Goal: Obtain resource: Obtain resource

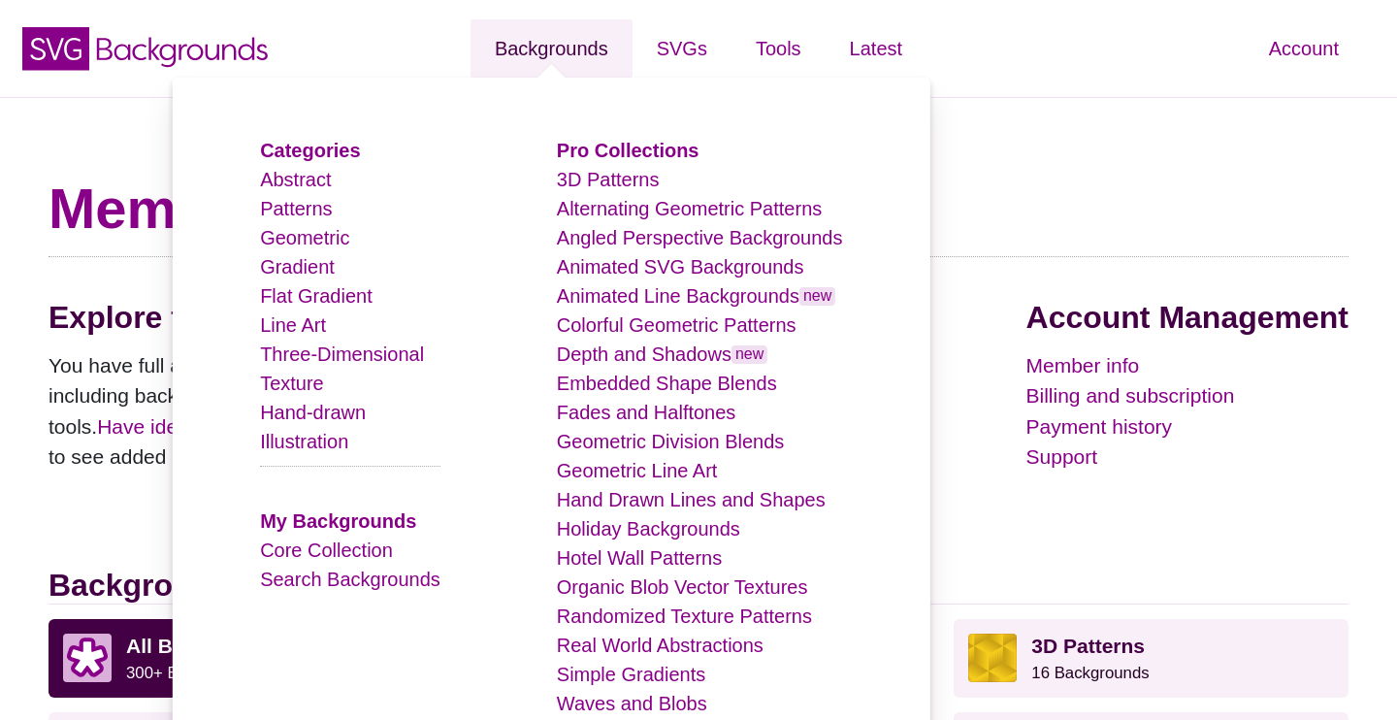
click at [578, 51] on link "Backgrounds" at bounding box center [552, 48] width 162 height 58
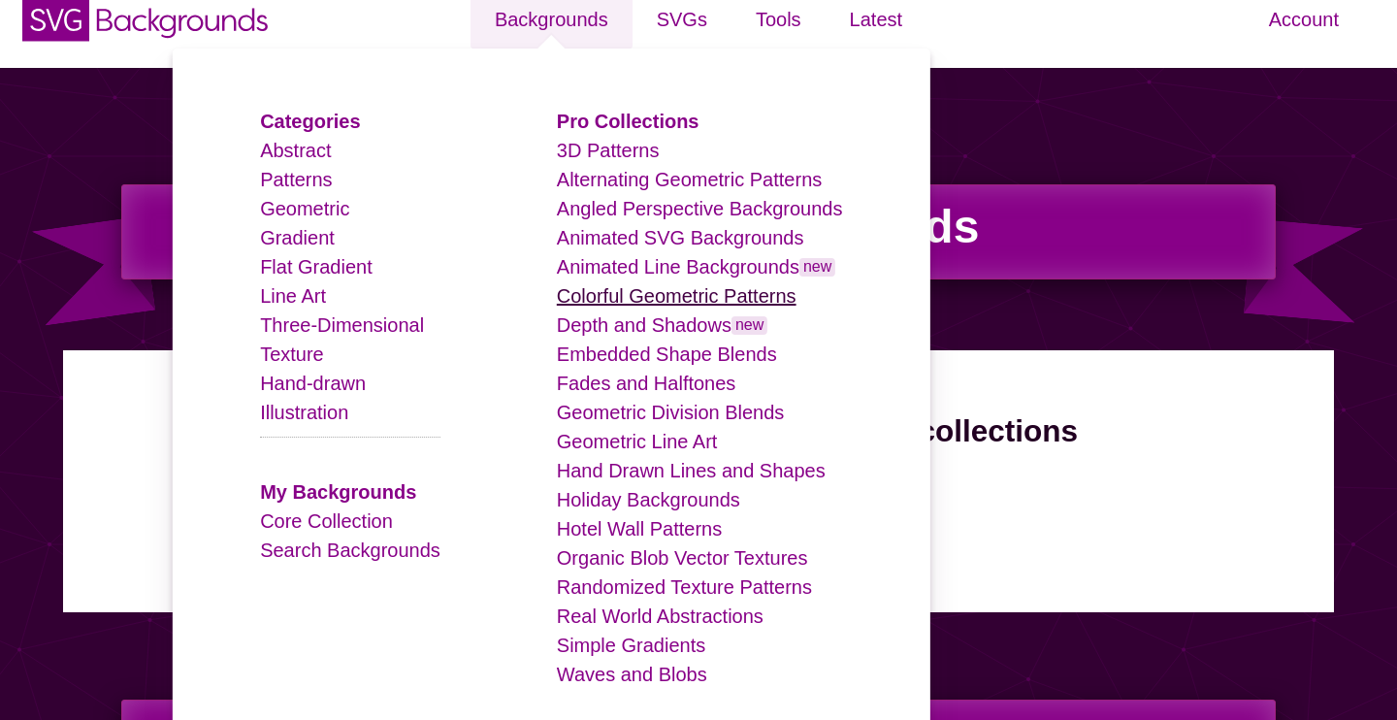
scroll to position [37, 0]
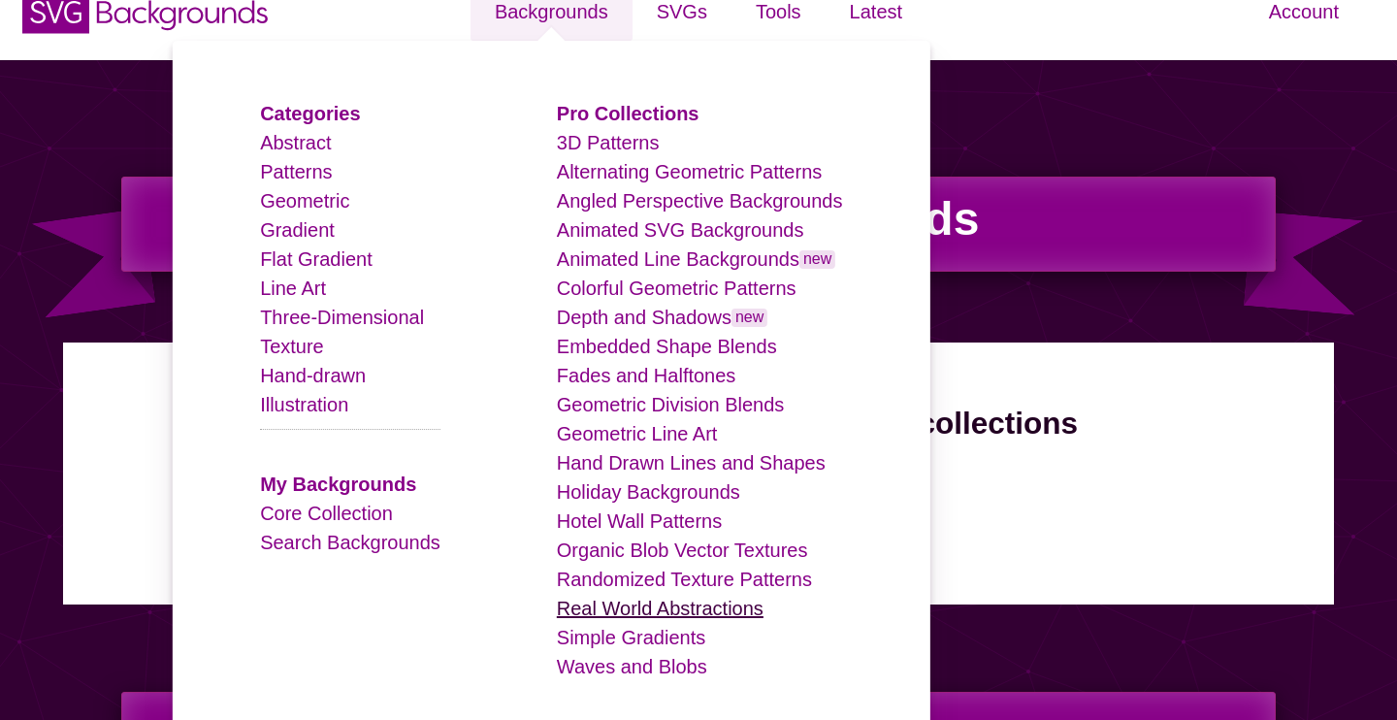
click at [715, 599] on link "Real World Abstractions" at bounding box center [660, 608] width 207 height 21
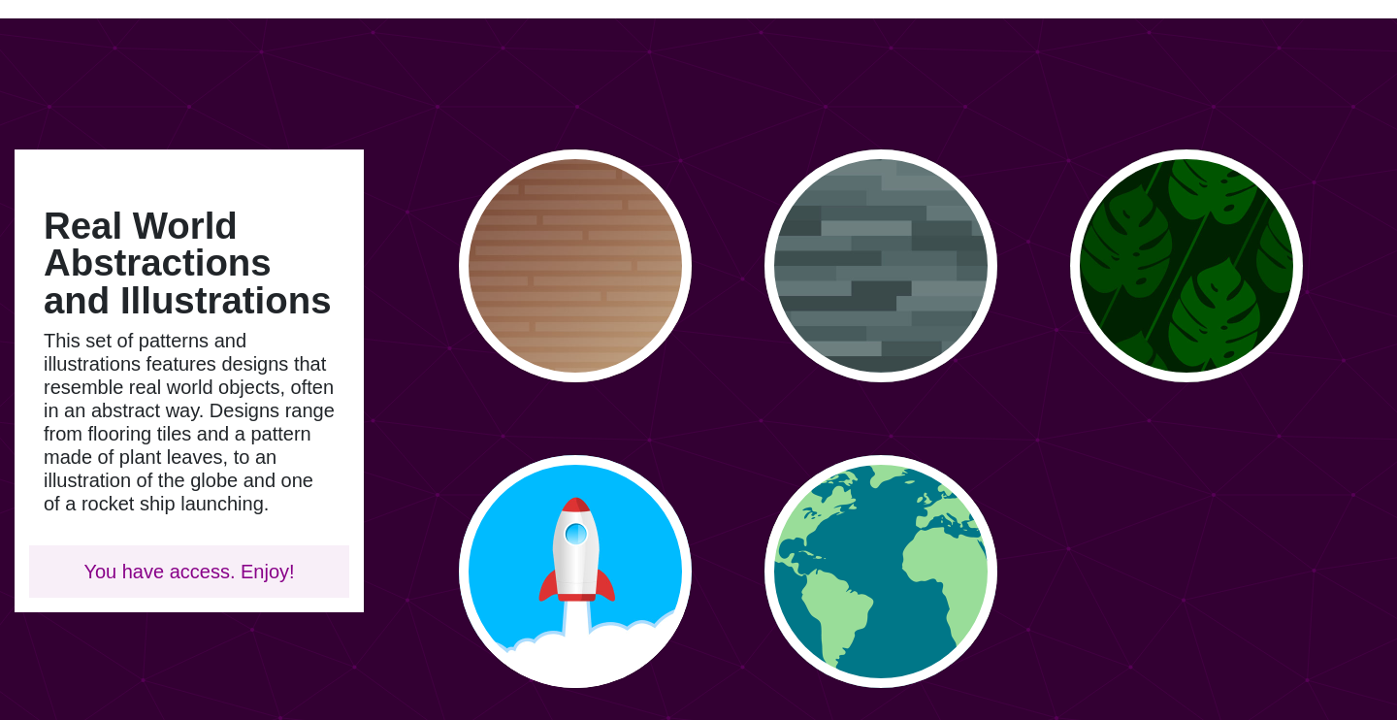
scroll to position [75, 0]
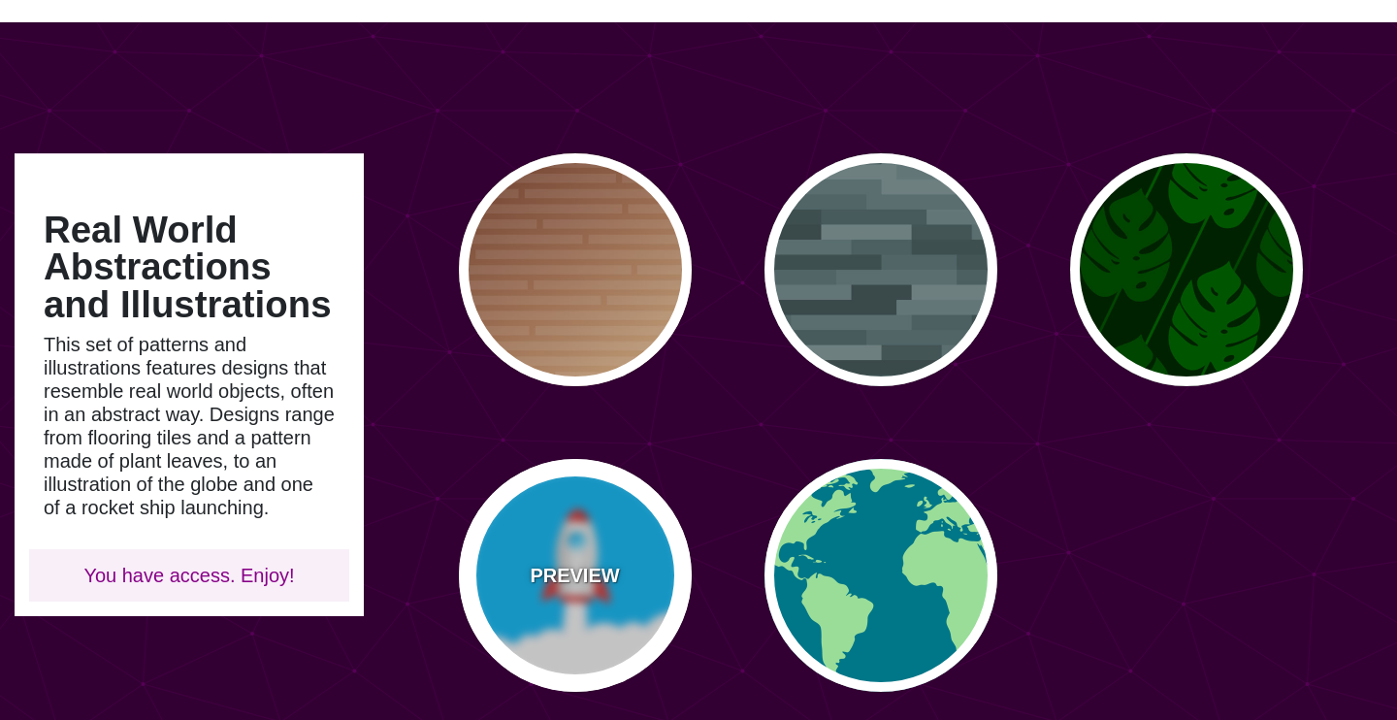
click at [616, 624] on div "PREVIEW" at bounding box center [575, 575] width 233 height 233
type input "#00BBFF"
type input "#DD3333"
type input "0"
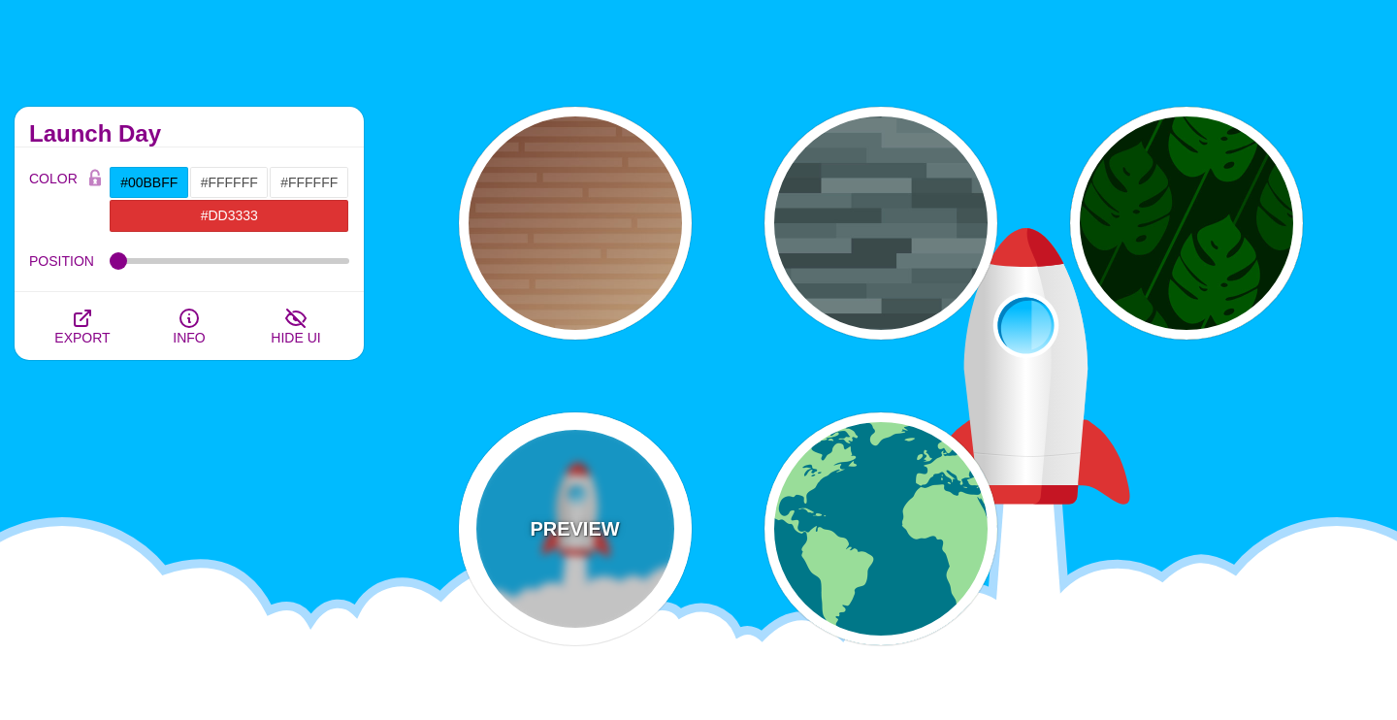
scroll to position [110, 0]
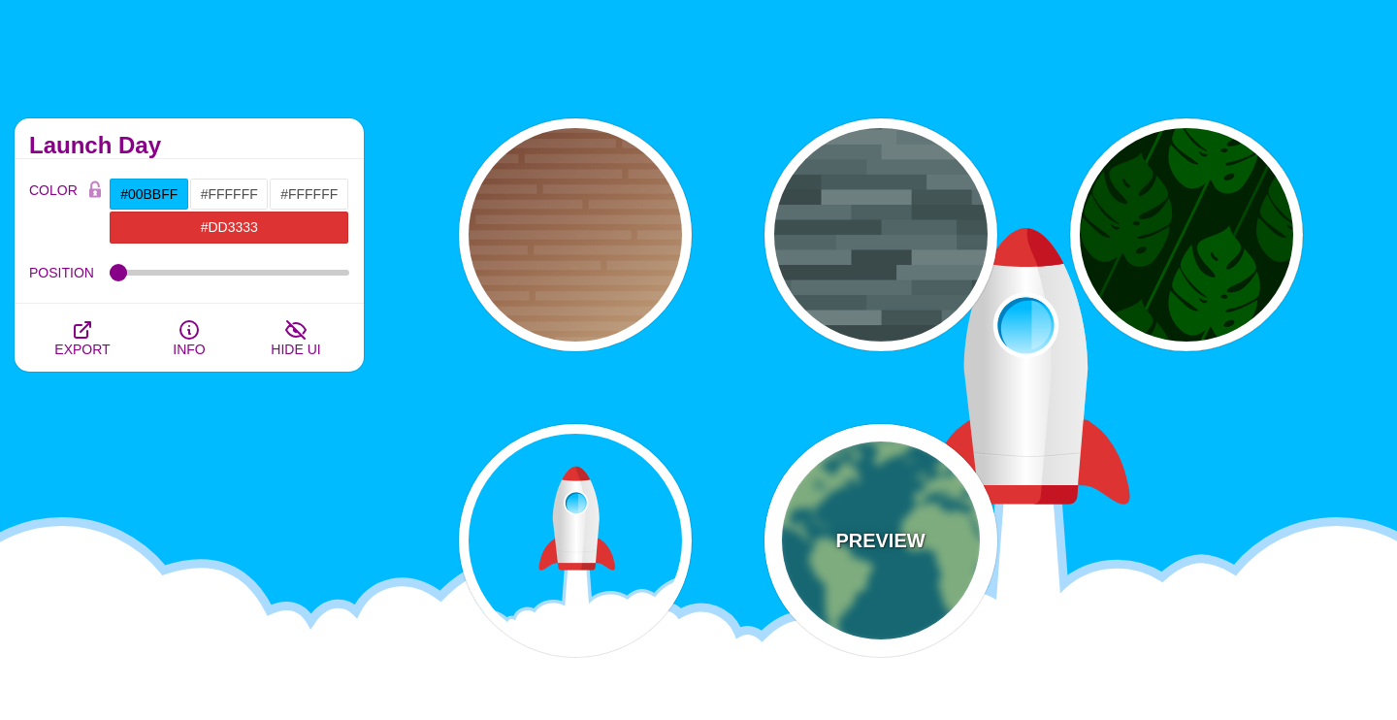
click at [852, 518] on div "PREVIEW" at bounding box center [881, 540] width 233 height 233
type input "#007788"
type input "#99DD99"
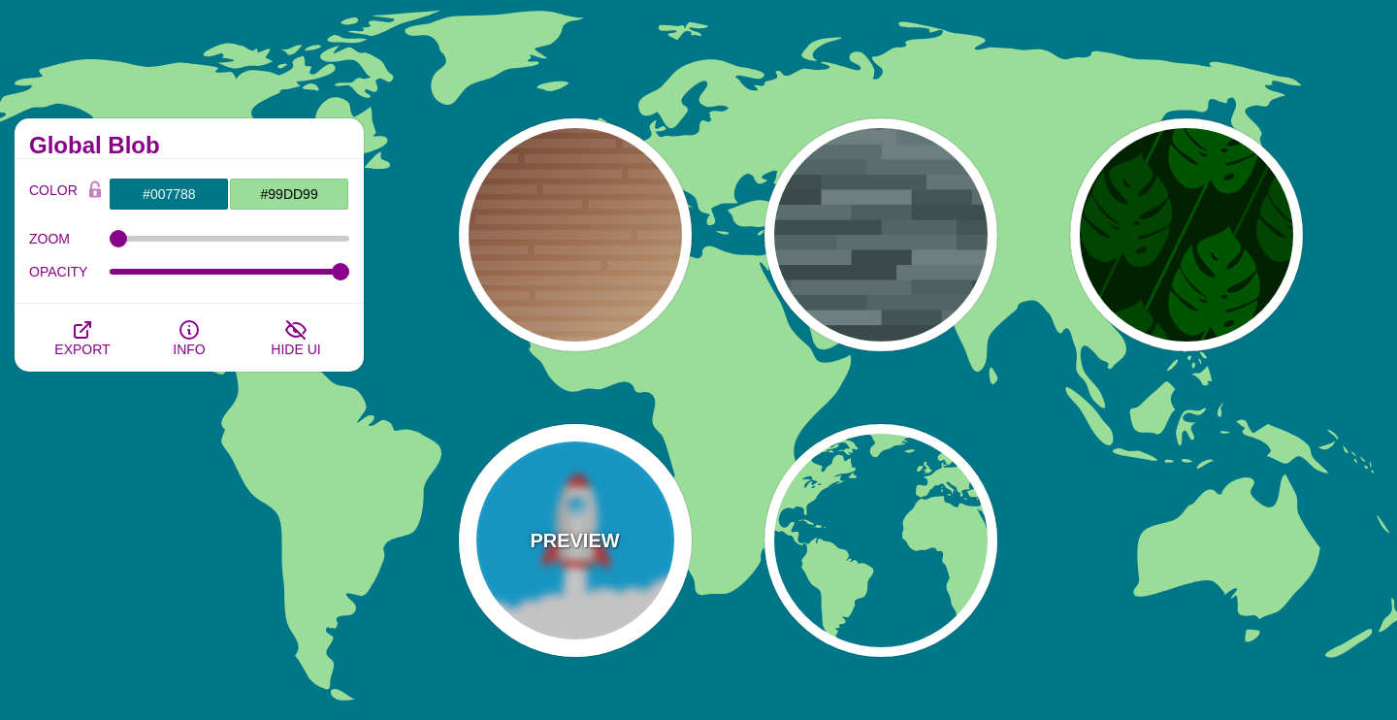
drag, startPoint x: 466, startPoint y: 374, endPoint x: 586, endPoint y: 429, distance: 132.0
click at [586, 429] on div "PREVIEW PREVIEW PREVIEW PREVIEW PREVIEW" at bounding box center [887, 388] width 1019 height 568
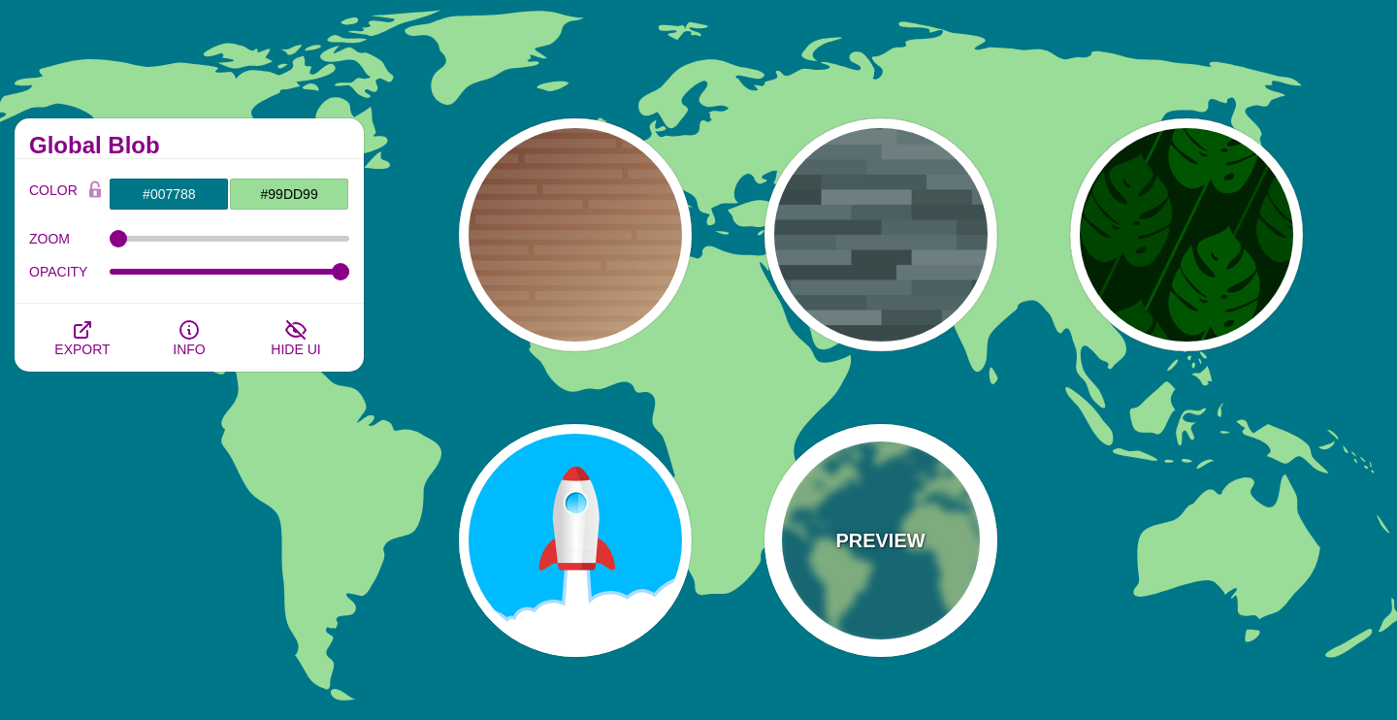
click at [926, 523] on div "PREVIEW" at bounding box center [881, 540] width 233 height 233
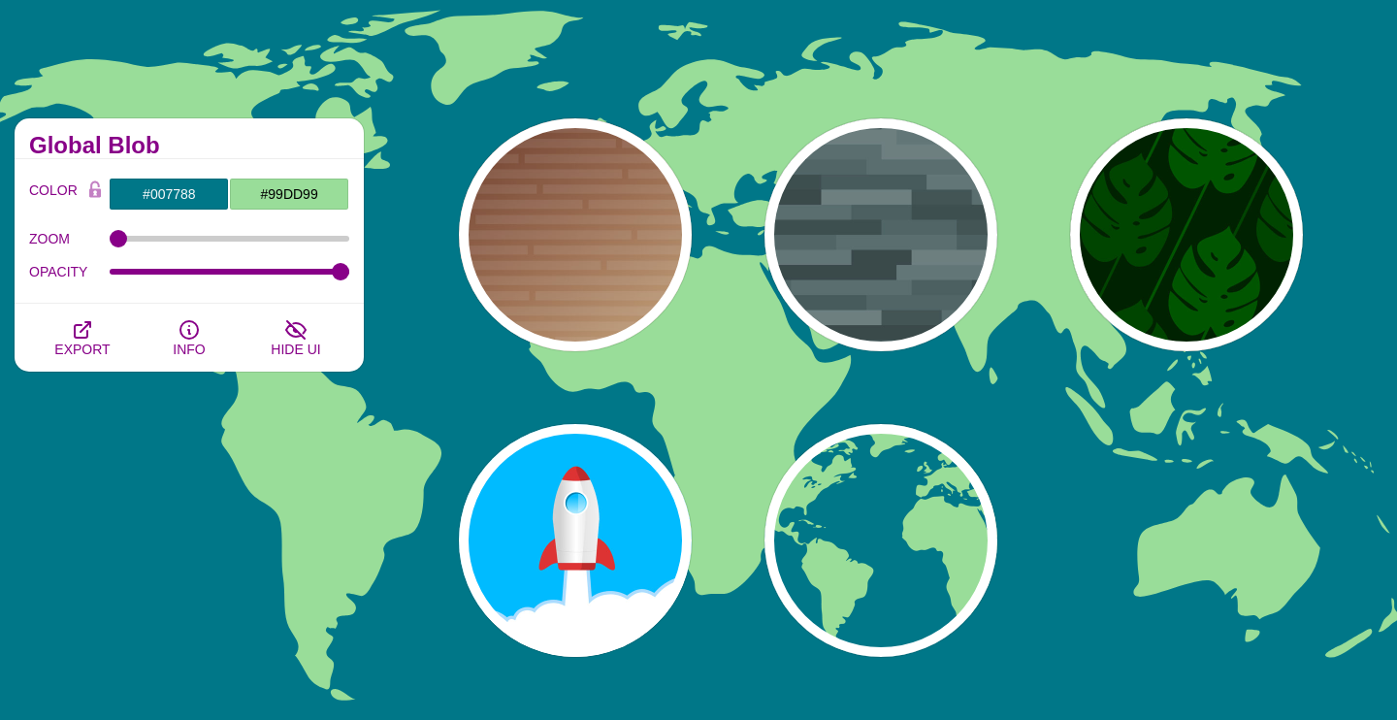
click at [676, 332] on div "PREVIEW PREVIEW PREVIEW PREVIEW PREVIEW" at bounding box center [887, 388] width 1019 height 568
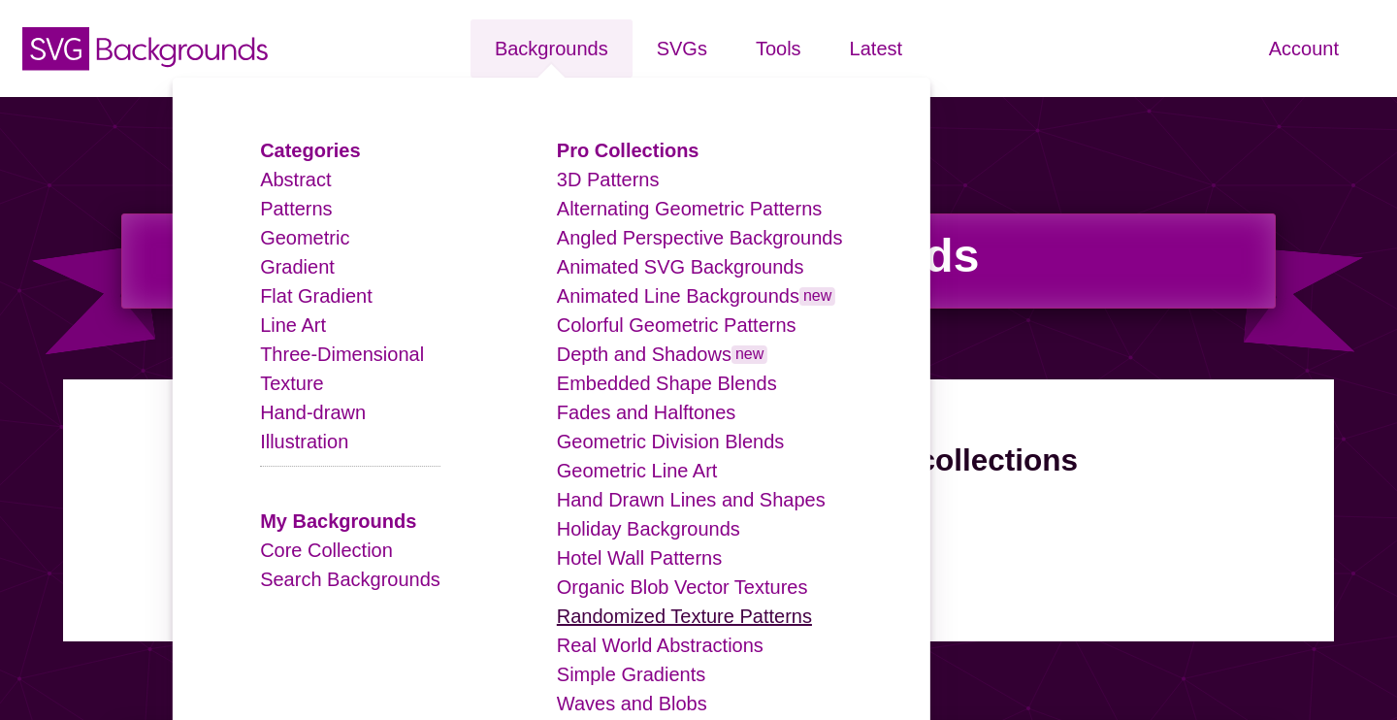
click at [715, 612] on link "Randomized Texture Patterns" at bounding box center [684, 615] width 255 height 21
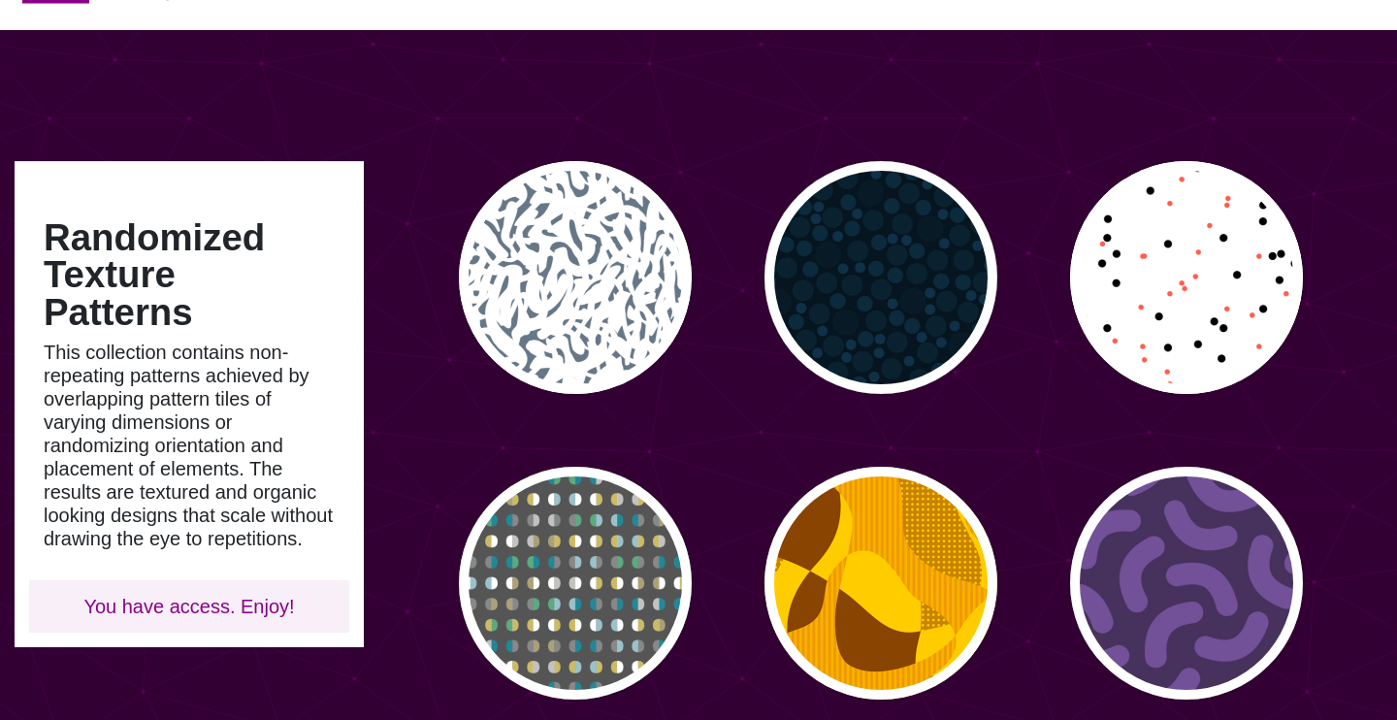
scroll to position [66, 0]
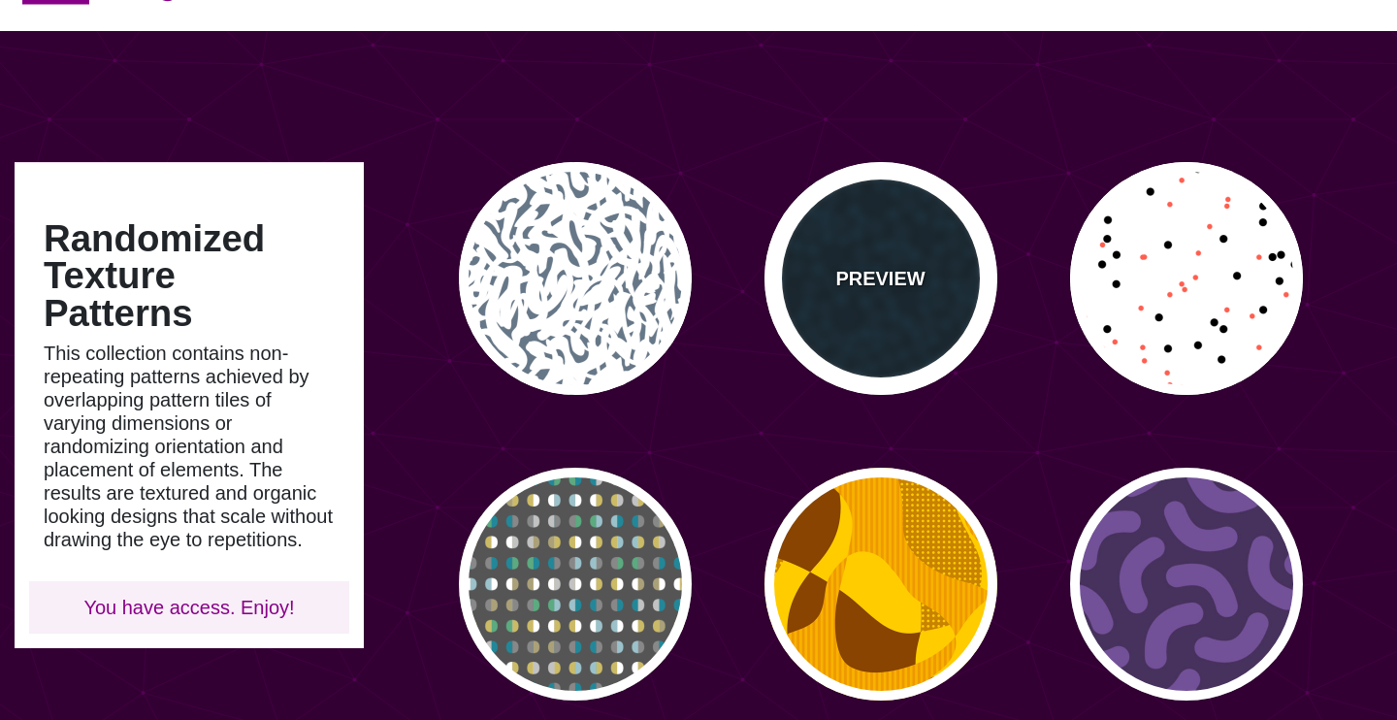
click at [907, 293] on p "PREVIEW" at bounding box center [879, 278] width 89 height 29
type input "#06151F"
type input "#081B26"
type input "#0E3147"
type input "0"
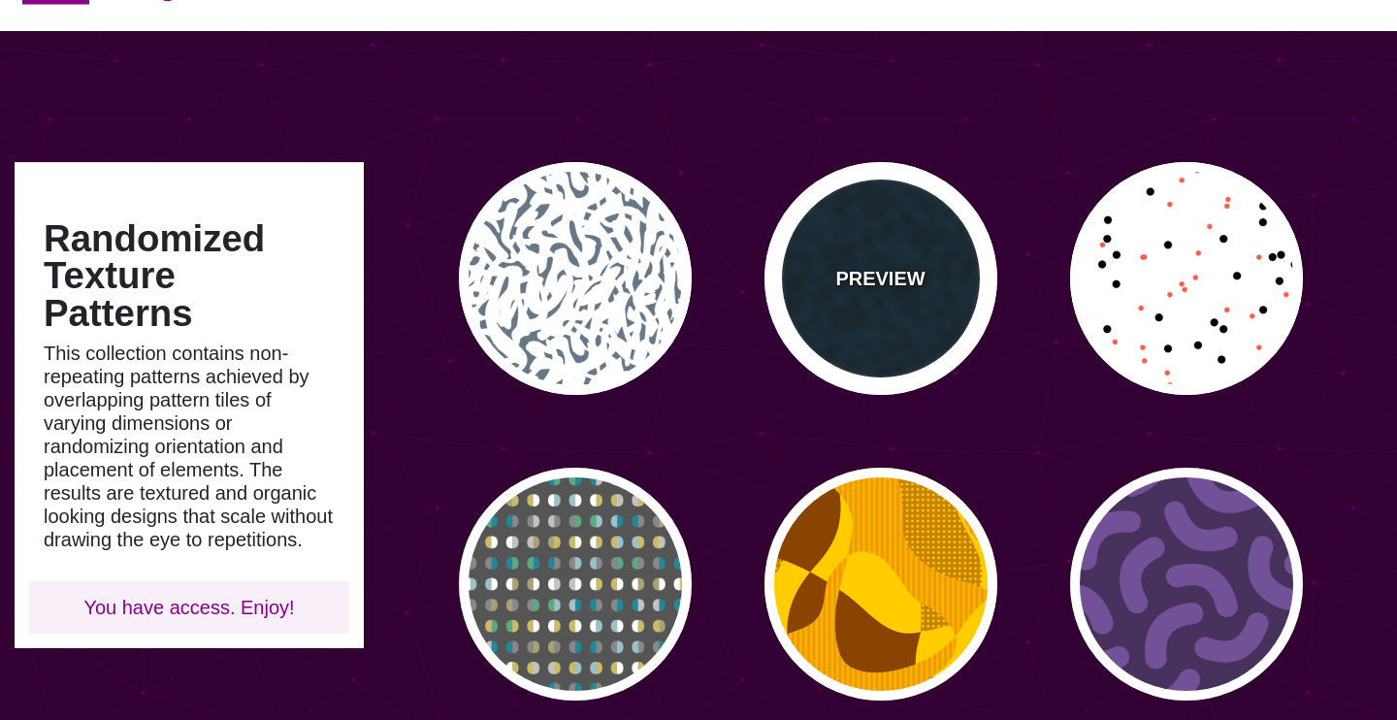
type input "0.5"
type input "0"
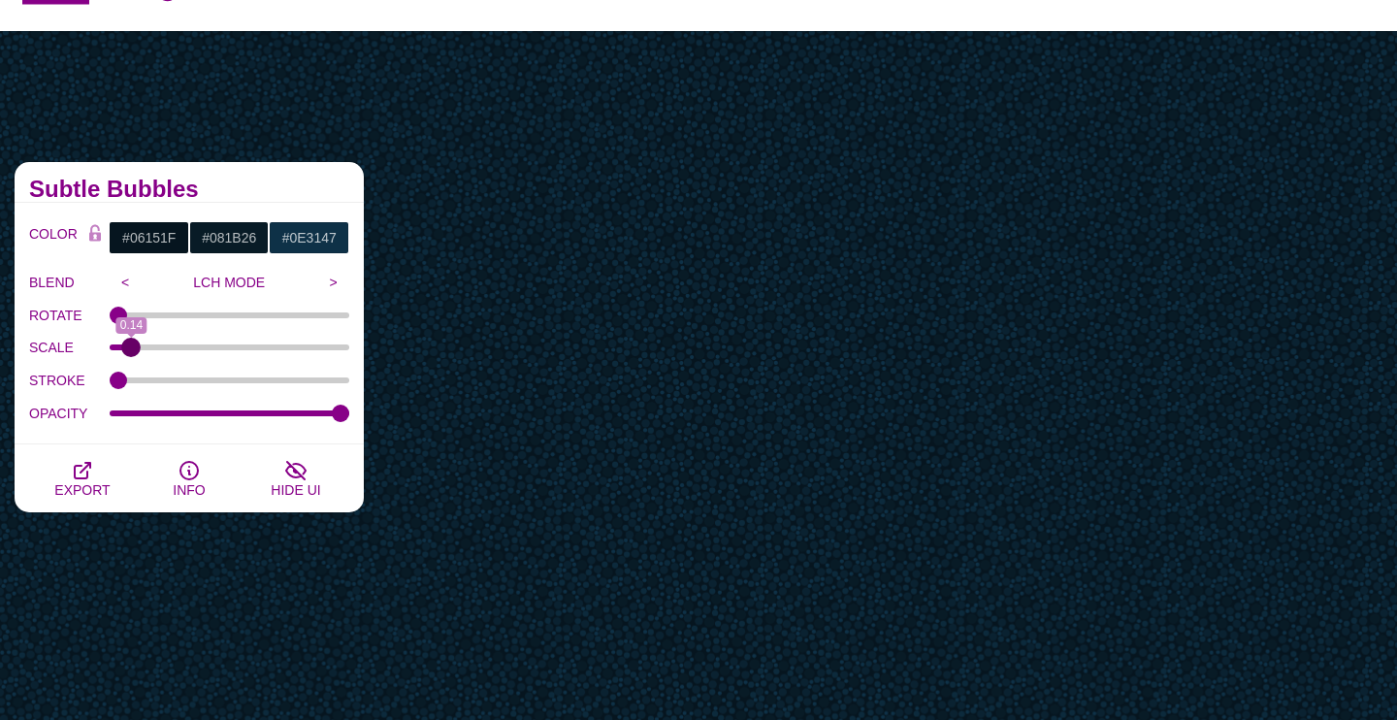
drag, startPoint x: 174, startPoint y: 348, endPoint x: 131, endPoint y: 345, distance: 42.8
type input "0.14"
click at [131, 345] on input "SCALE" at bounding box center [230, 347] width 241 height 8
click at [159, 236] on input "#06151F" at bounding box center [149, 237] width 81 height 33
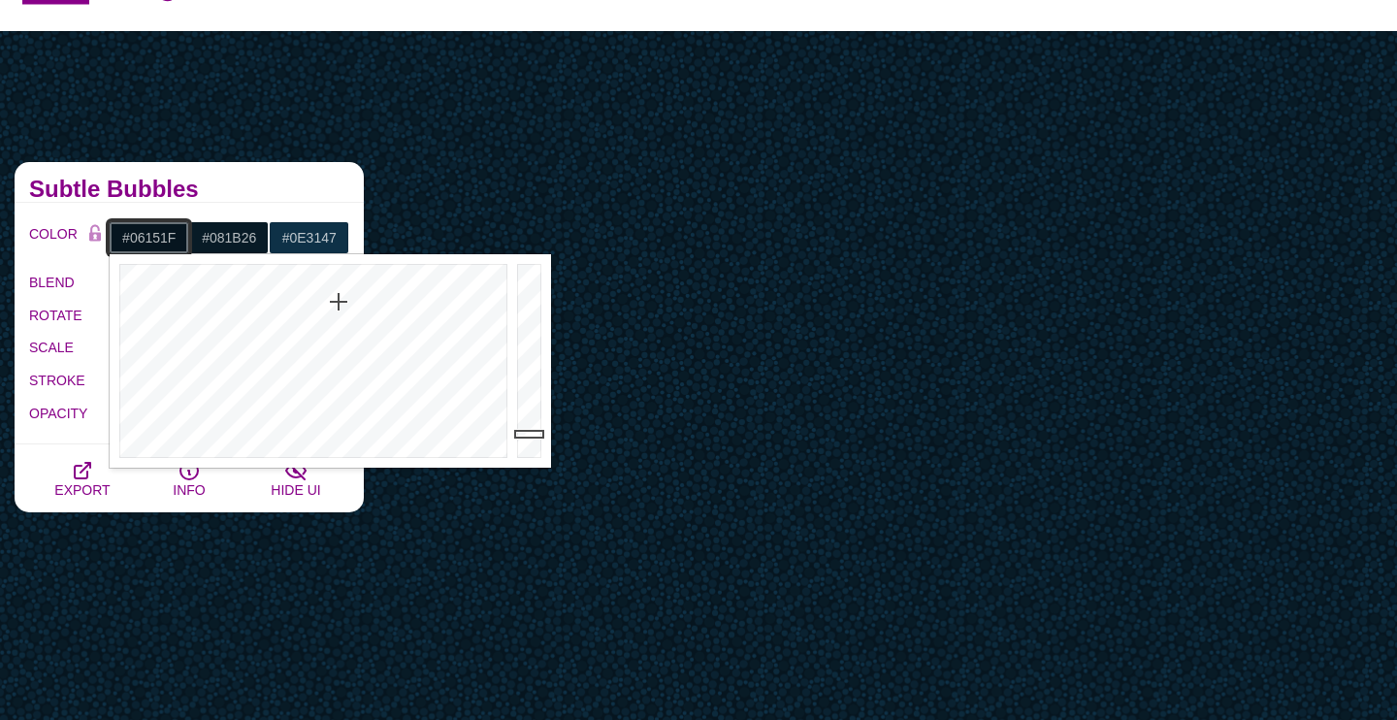
click at [154, 234] on input "#06151F" at bounding box center [149, 237] width 81 height 33
paste input "BF8B51"
type input "#BF8B51"
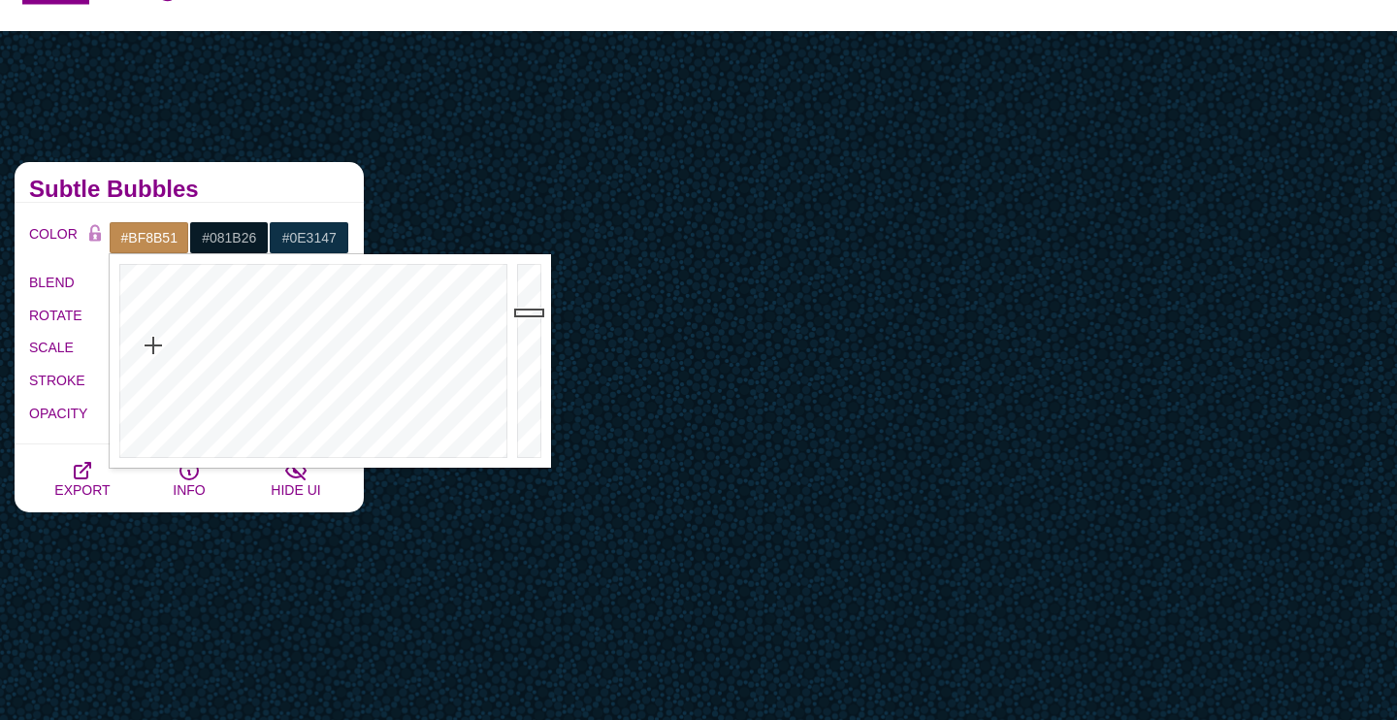
click at [253, 186] on h2 "Subtle Bubbles" at bounding box center [189, 189] width 320 height 16
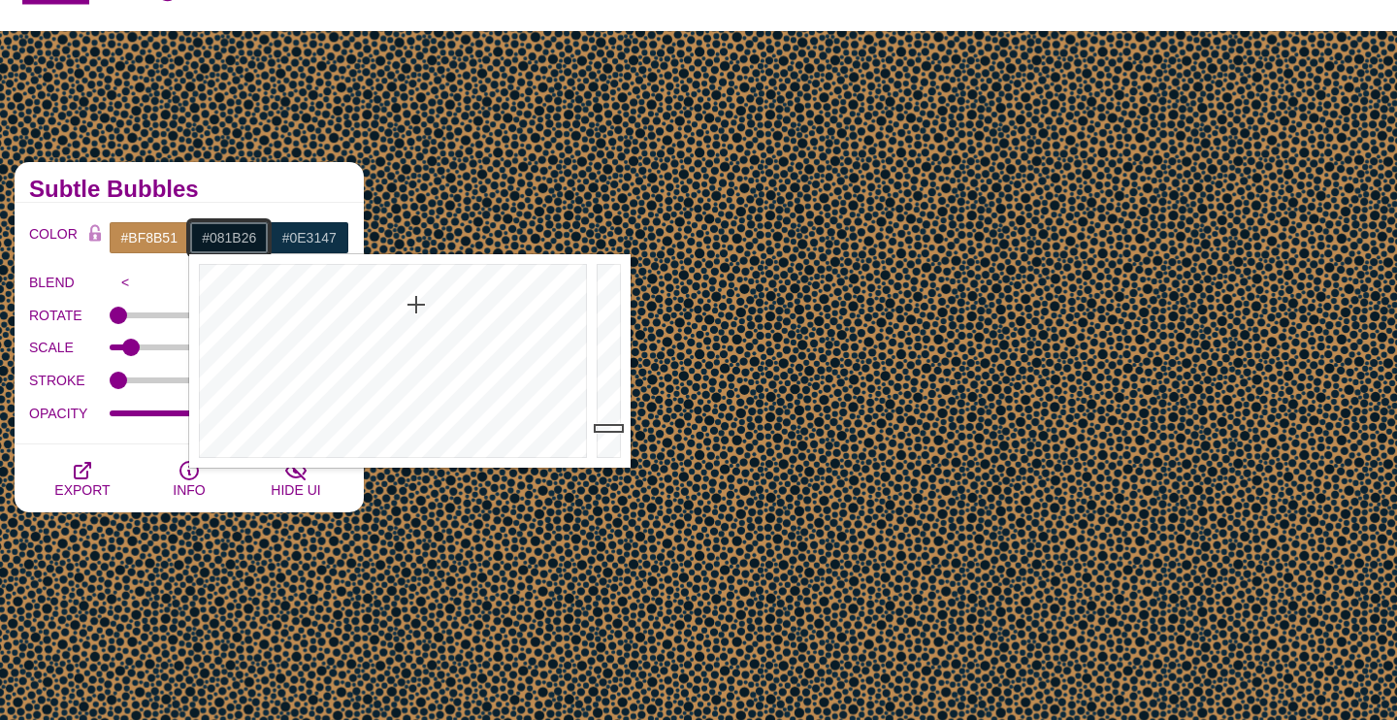
click at [243, 225] on input "#081B26" at bounding box center [229, 237] width 81 height 33
click at [235, 234] on input "#081B26" at bounding box center [229, 237] width 81 height 33
paste input "#D29D65"
type input "#D29D65"
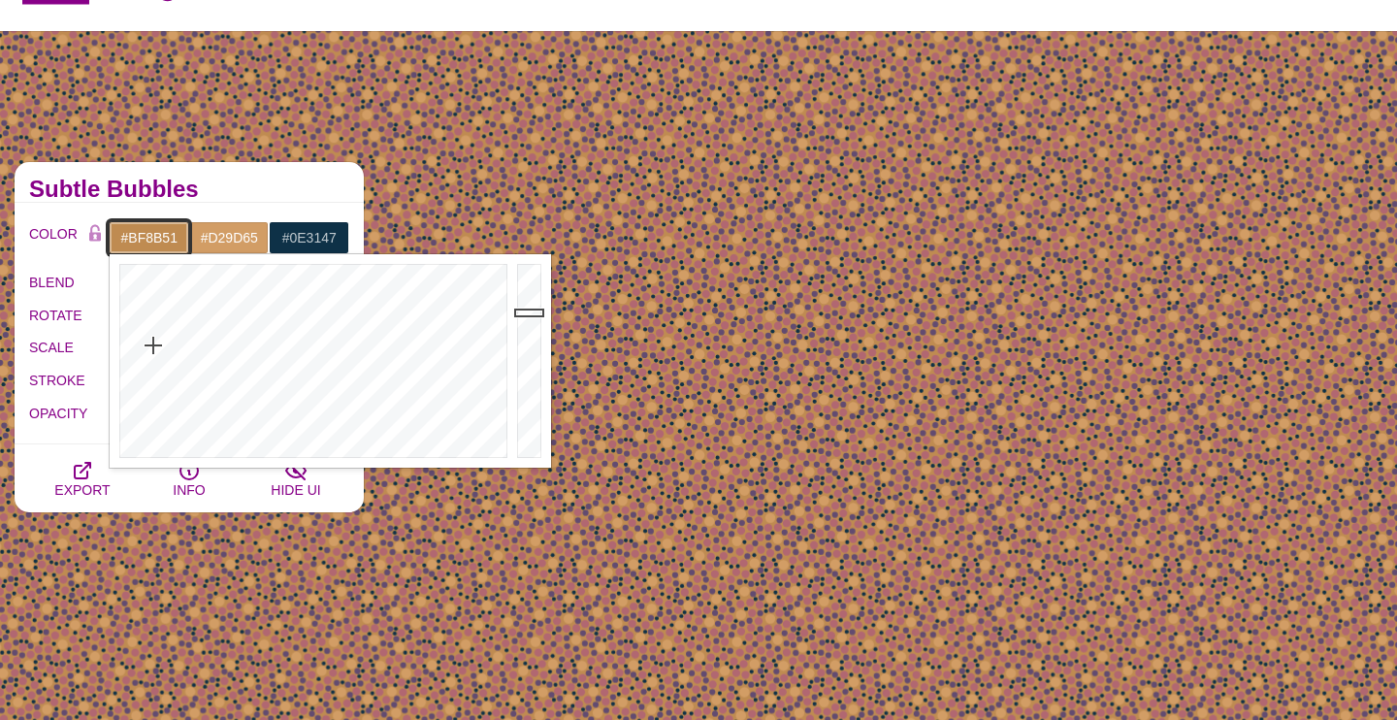
click at [157, 228] on input "#BF8B51" at bounding box center [149, 237] width 81 height 33
paste input "#D29D65"
type input "#BF8B51"
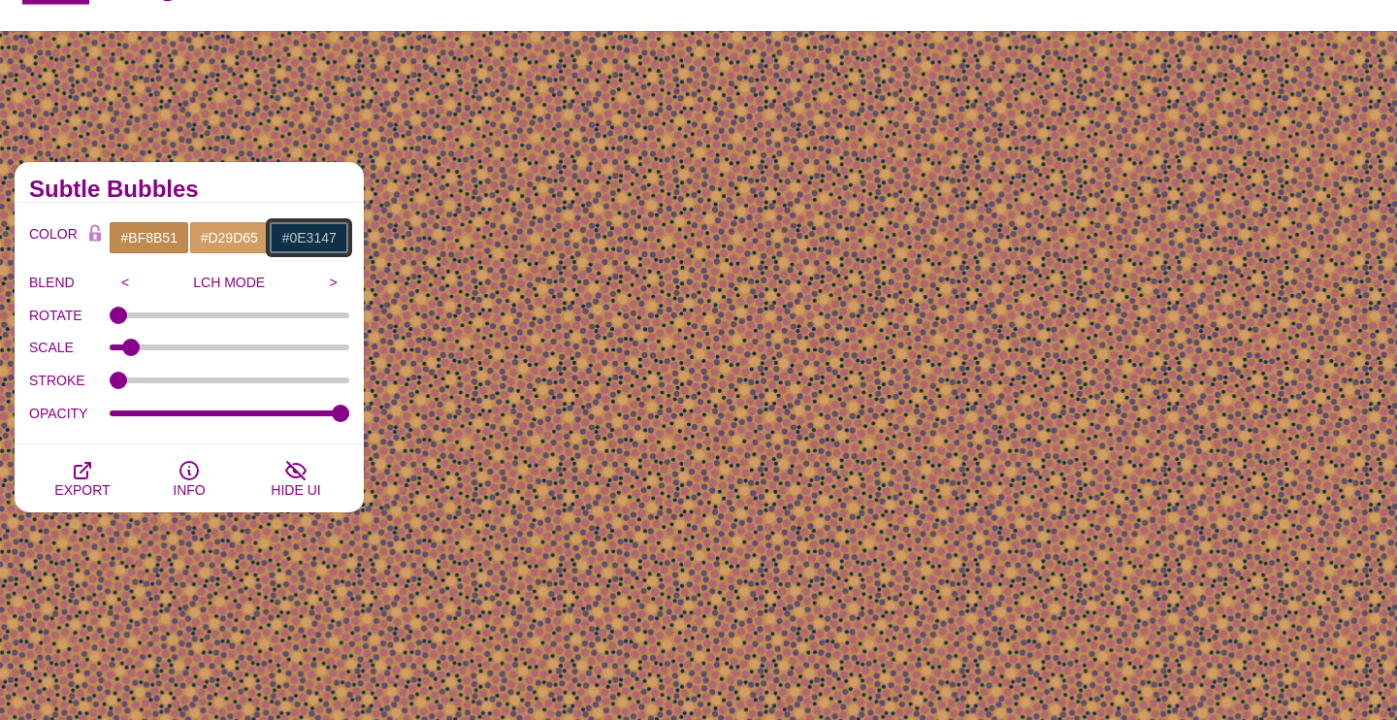
click at [296, 234] on input "#0E3147" at bounding box center [309, 237] width 81 height 33
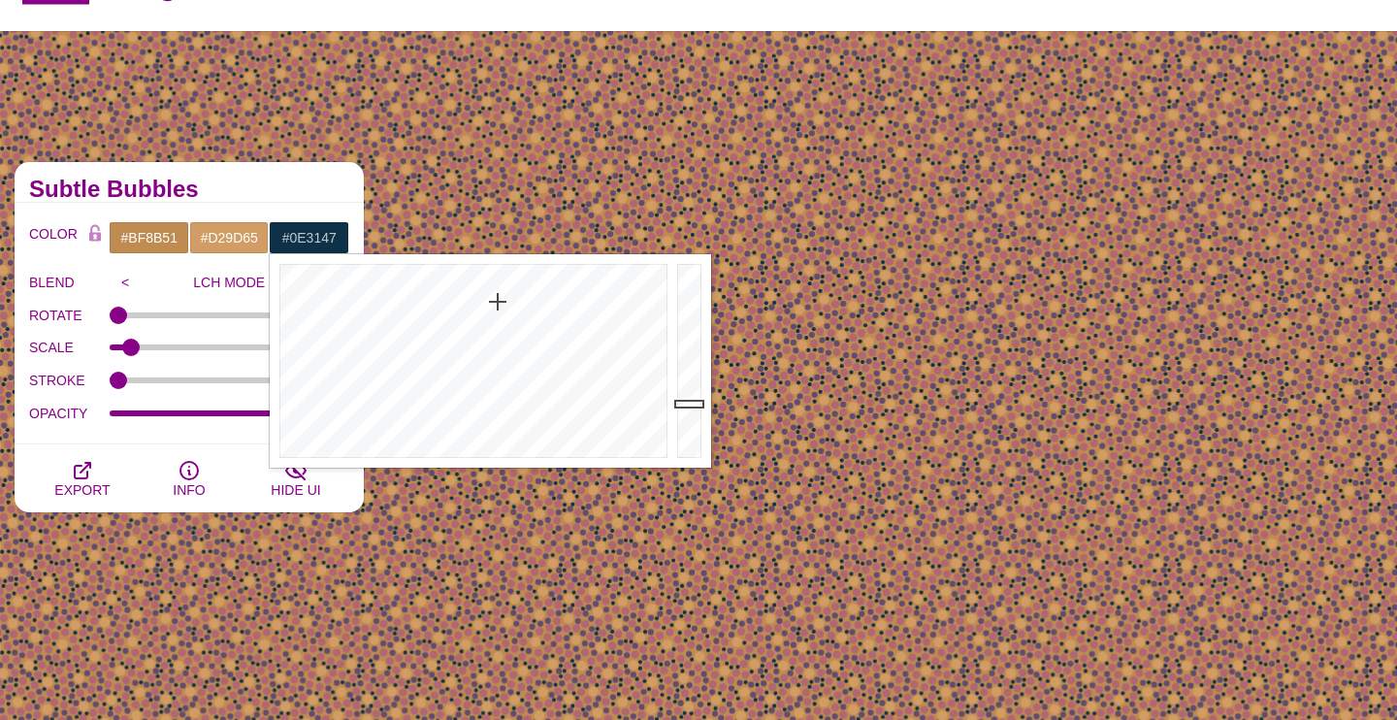
click at [275, 200] on div "Subtle Bubbles" at bounding box center [189, 182] width 349 height 41
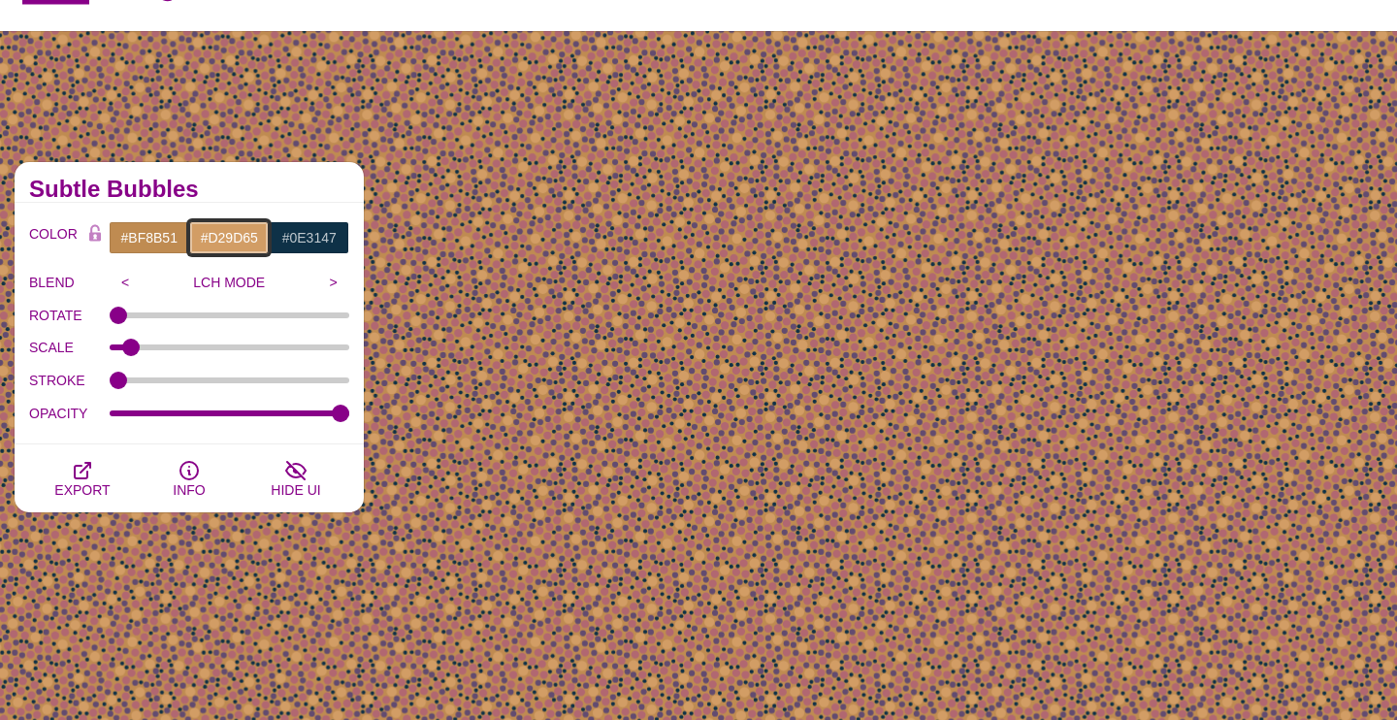
click at [209, 238] on input "#D29D65" at bounding box center [229, 237] width 81 height 33
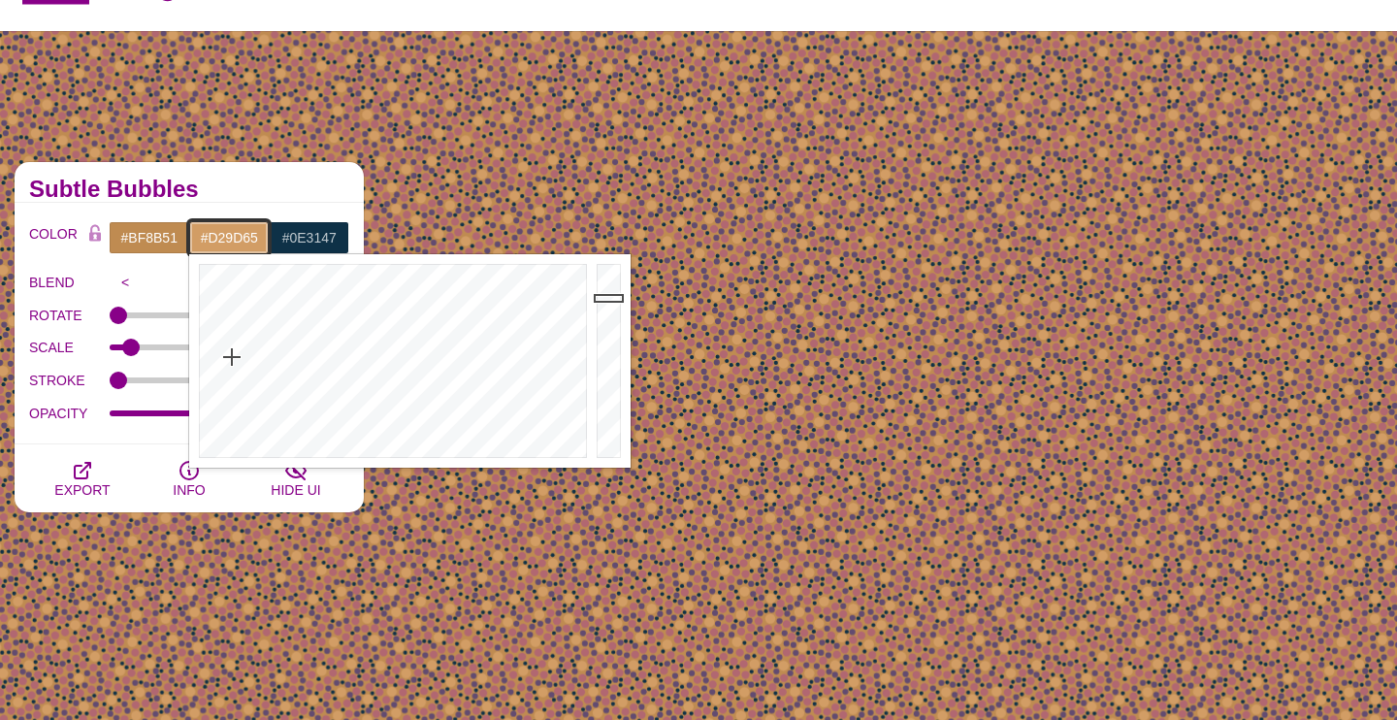
click at [220, 238] on input "#D29D65" at bounding box center [229, 237] width 81 height 33
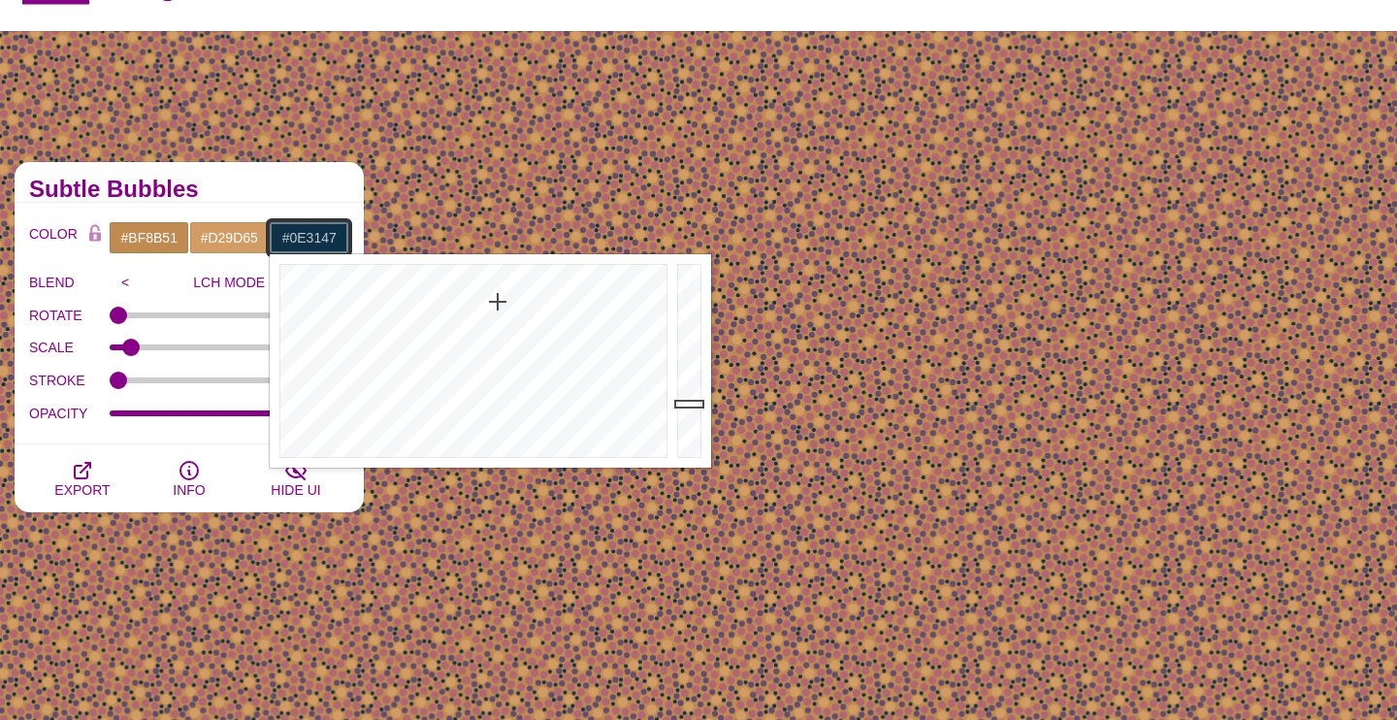
click at [319, 232] on input "#0E3147" at bounding box center [309, 237] width 81 height 33
paste input "D29D65"
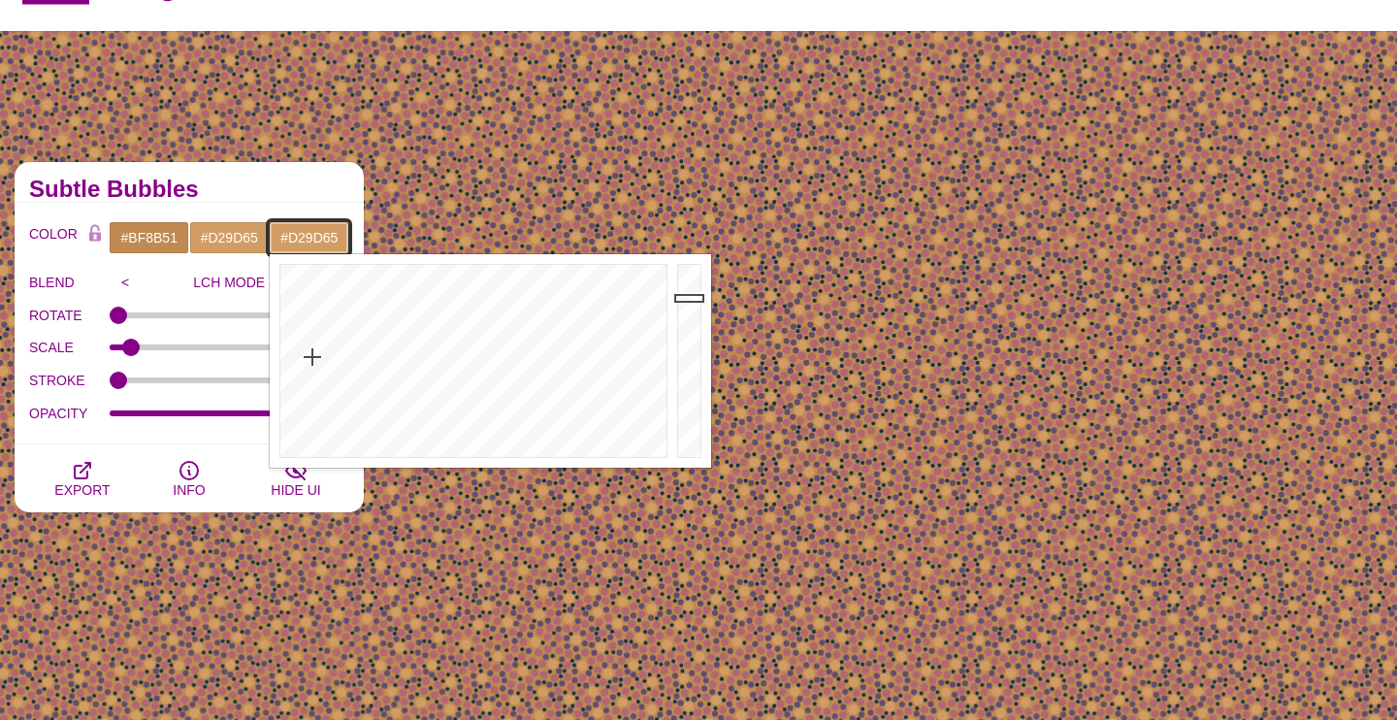
type input "#D29D65"
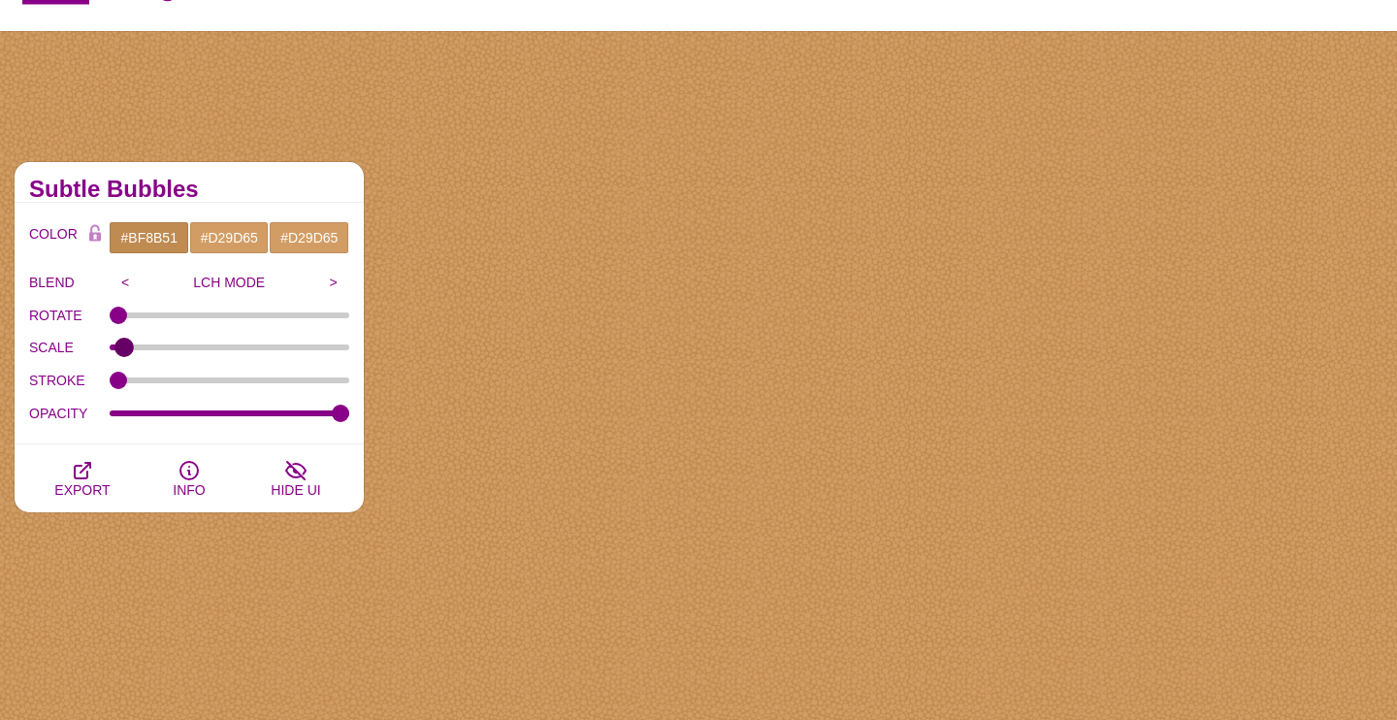
type input "0.08"
click at [124, 347] on input "SCALE" at bounding box center [230, 347] width 241 height 8
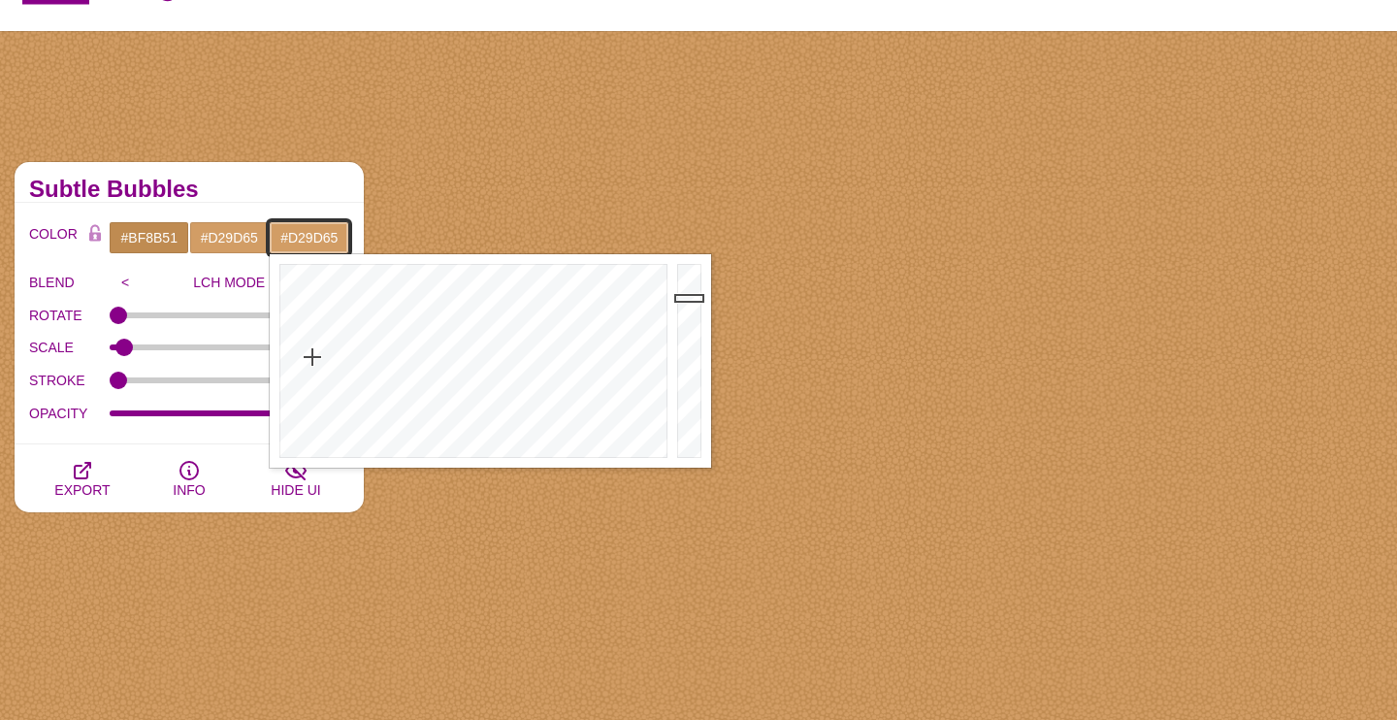
click at [311, 239] on input "#D29D65" at bounding box center [309, 237] width 81 height 33
paste input "C49059"
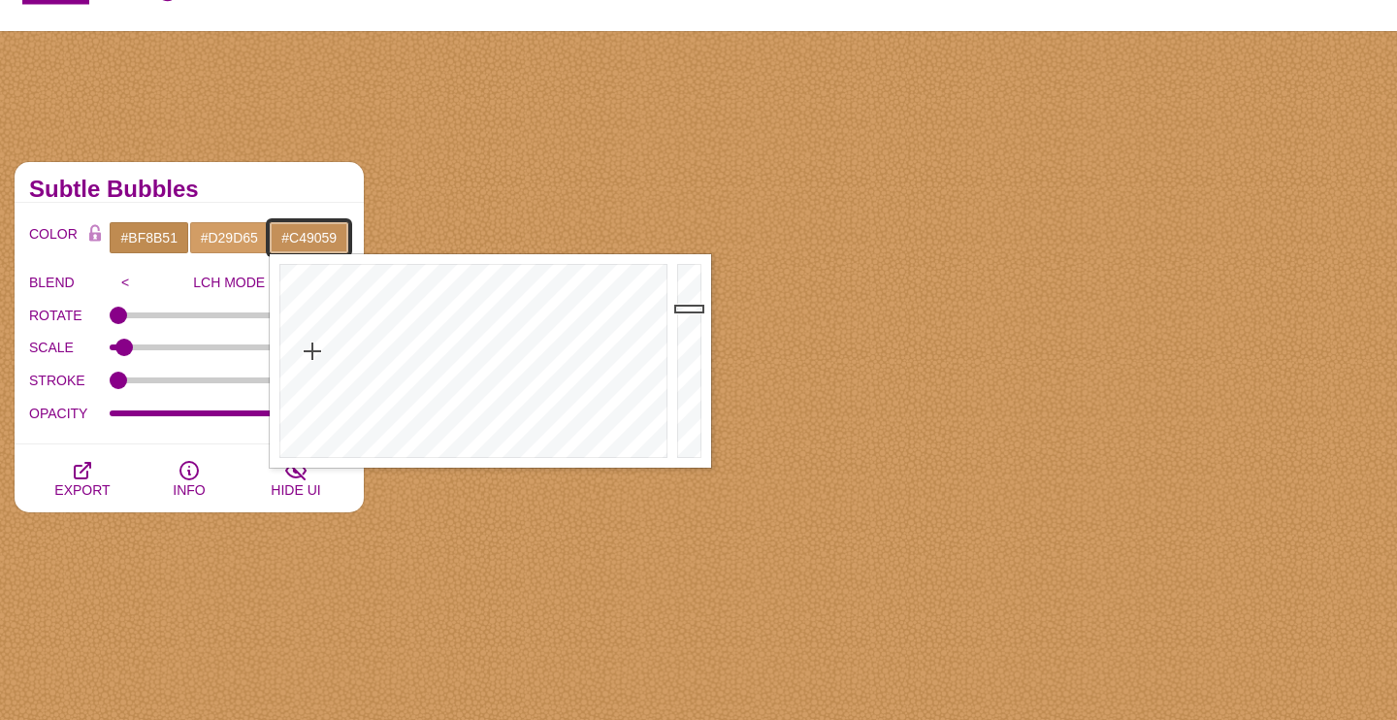
type input "#C49059"
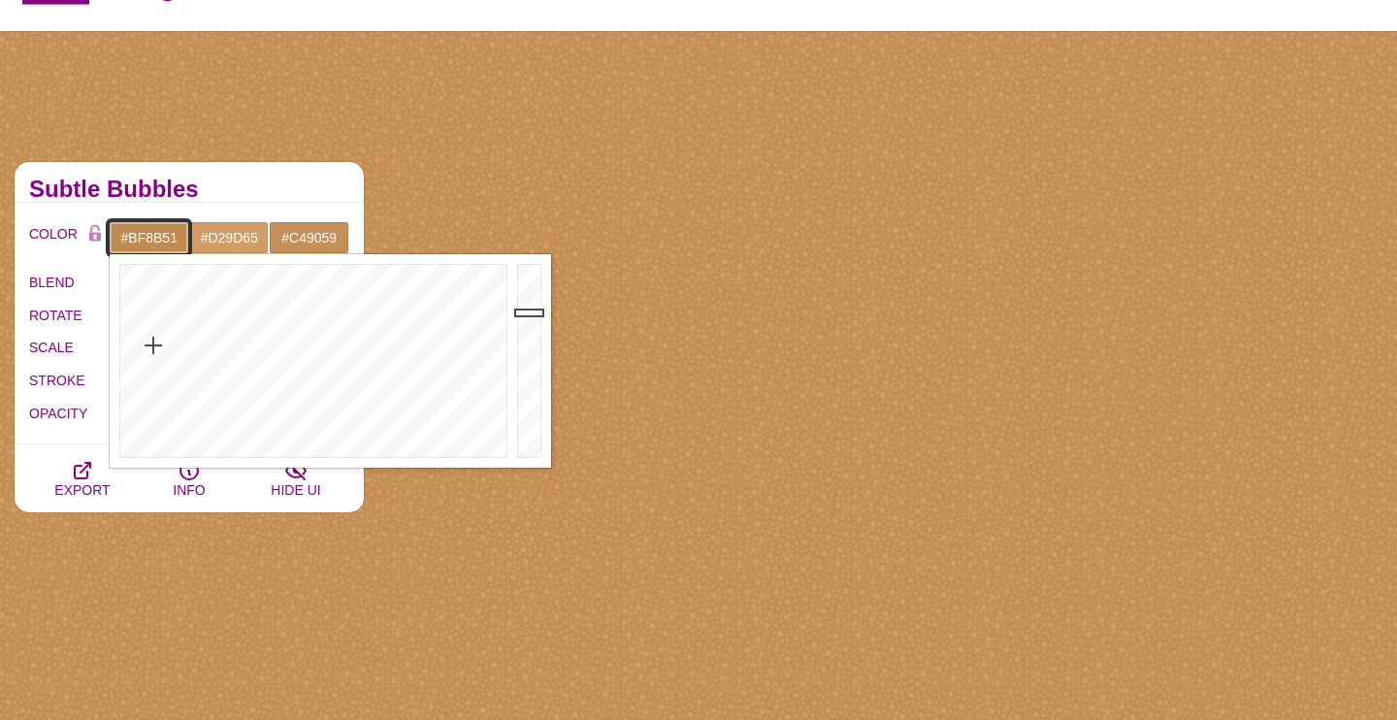
click at [161, 238] on input "#BF8B51" at bounding box center [149, 237] width 81 height 33
paste input "#C49059"
type input "#C49059"
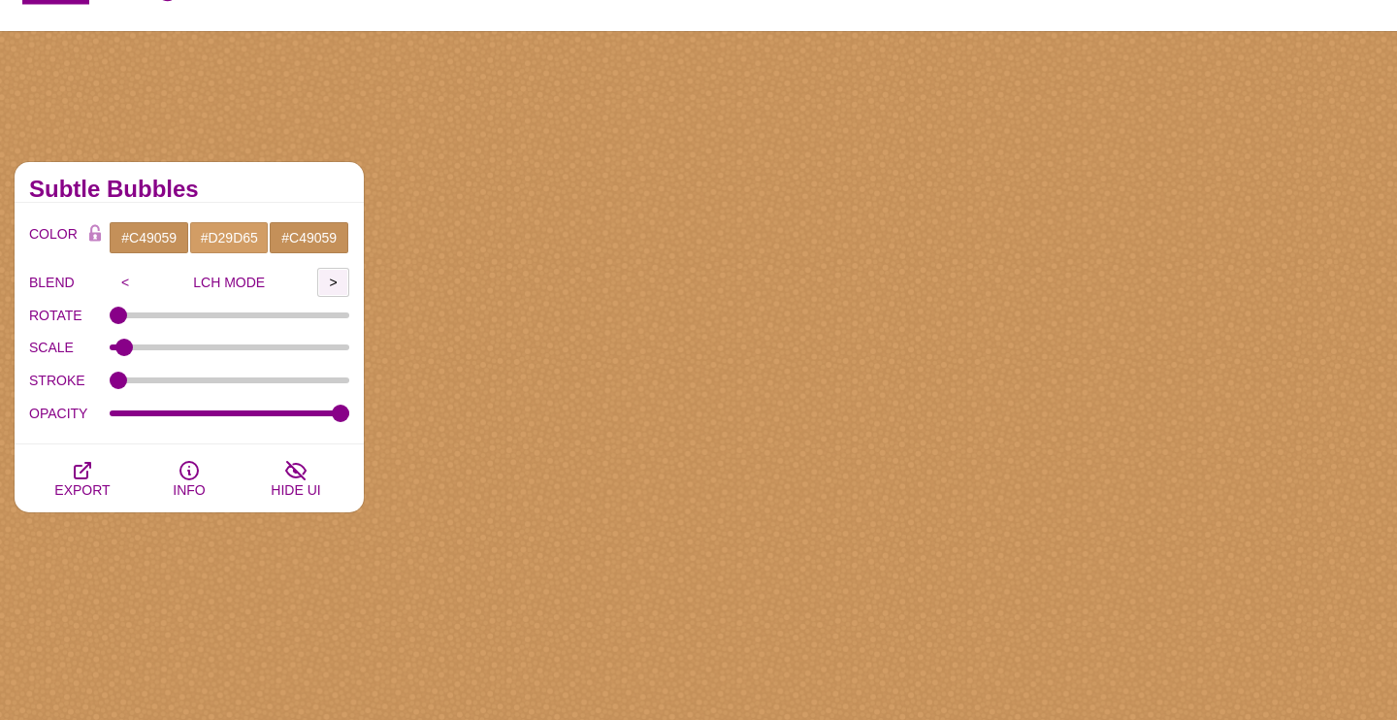
click at [331, 280] on input ">" at bounding box center [333, 282] width 32 height 29
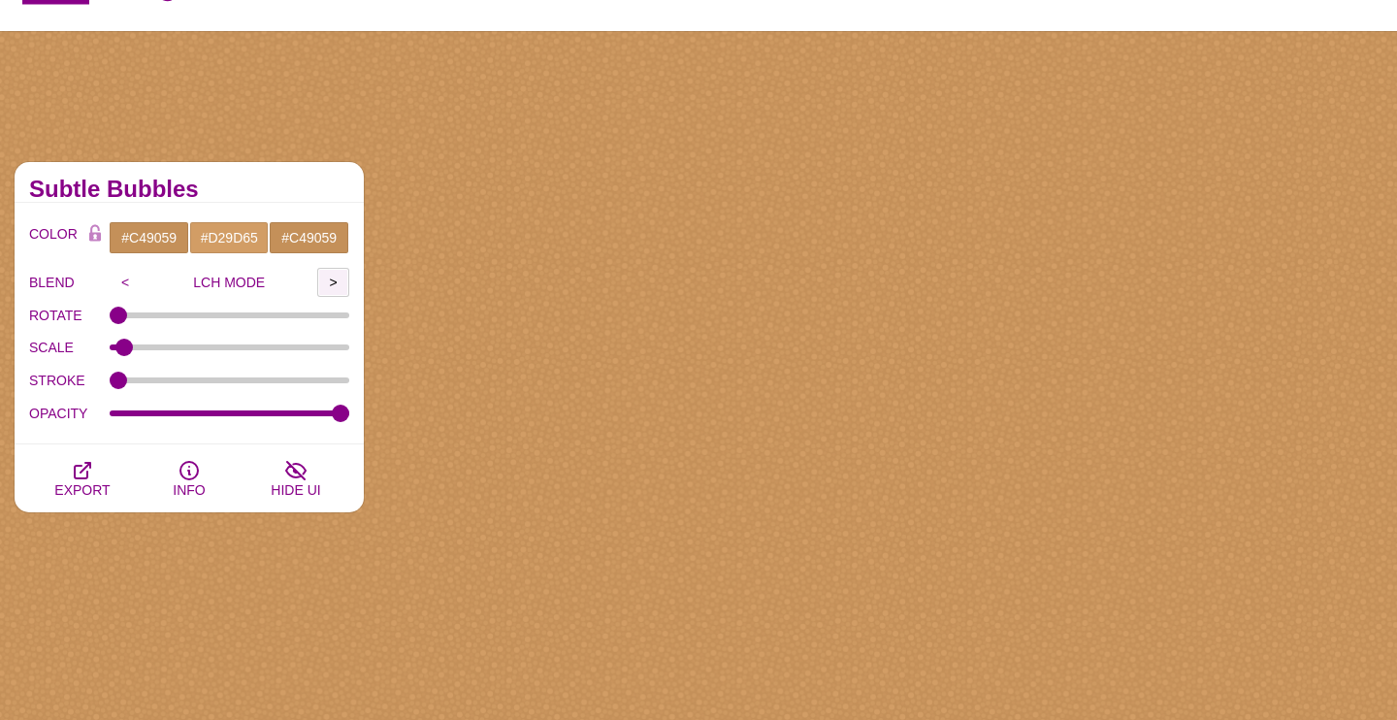
click at [331, 280] on input ">" at bounding box center [333, 282] width 32 height 29
click at [336, 285] on input ">" at bounding box center [333, 282] width 32 height 29
click at [126, 278] on input "<" at bounding box center [126, 282] width 32 height 29
type input "0"
drag, startPoint x: 121, startPoint y: 377, endPoint x: 106, endPoint y: 382, distance: 16.3
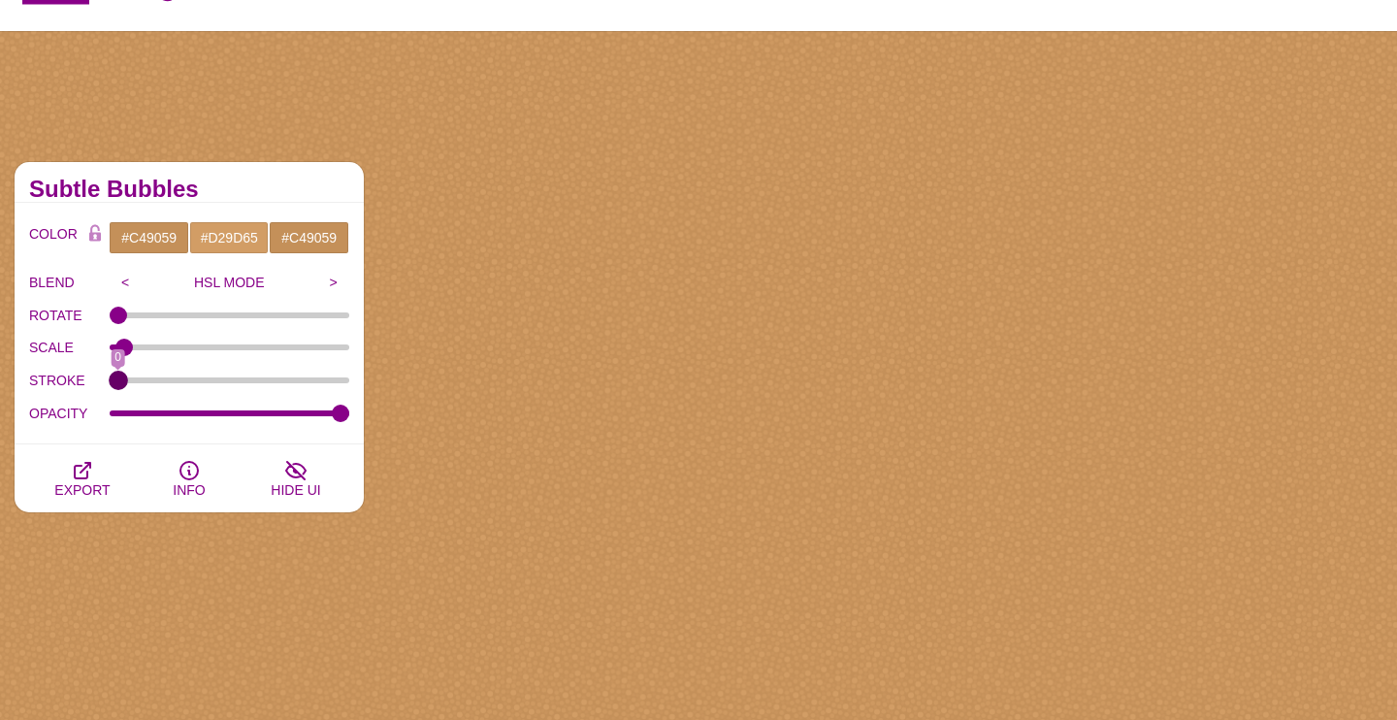
click at [110, 382] on input "STROKE" at bounding box center [230, 380] width 241 height 8
drag, startPoint x: 122, startPoint y: 309, endPoint x: 145, endPoint y: 316, distance: 23.6
type input "43"
click at [145, 316] on input "ROTATE" at bounding box center [230, 315] width 241 height 8
type input "0.06"
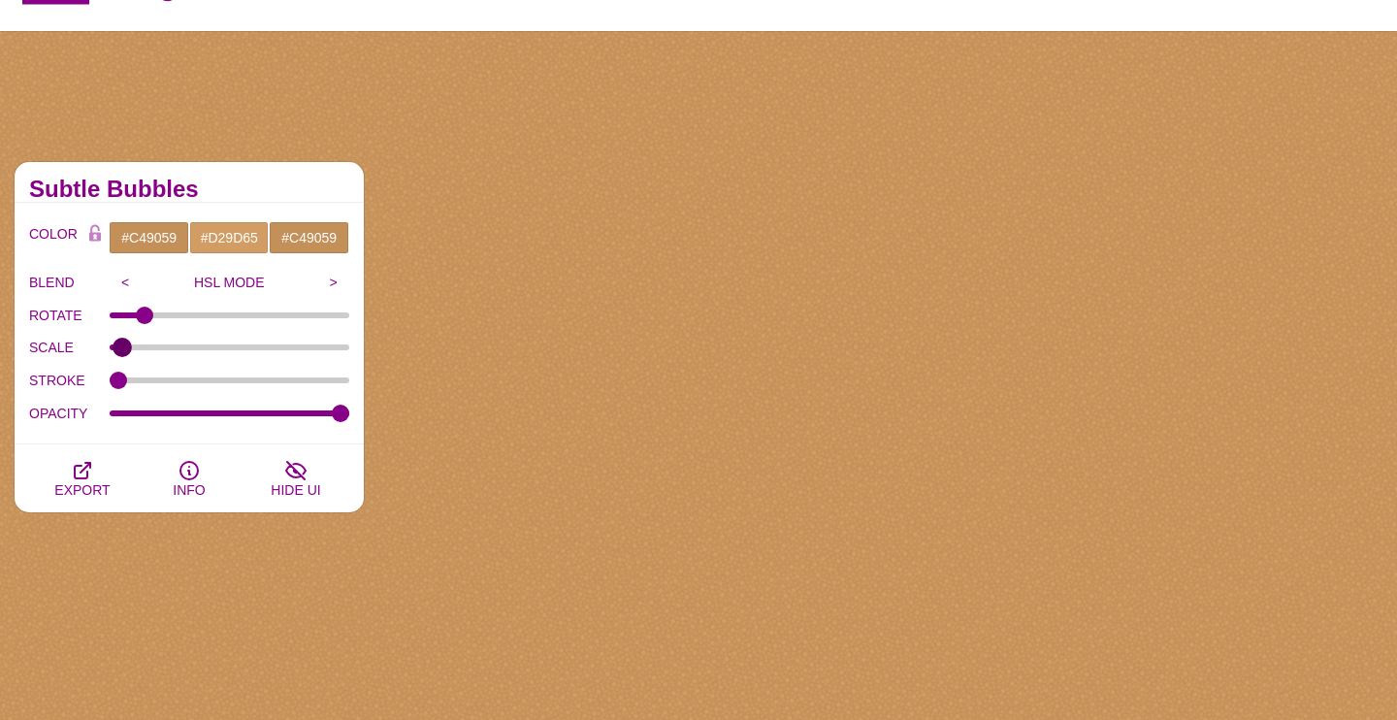
click at [121, 345] on input "SCALE" at bounding box center [230, 347] width 241 height 8
click at [97, 473] on button "EXPORT" at bounding box center [82, 478] width 107 height 68
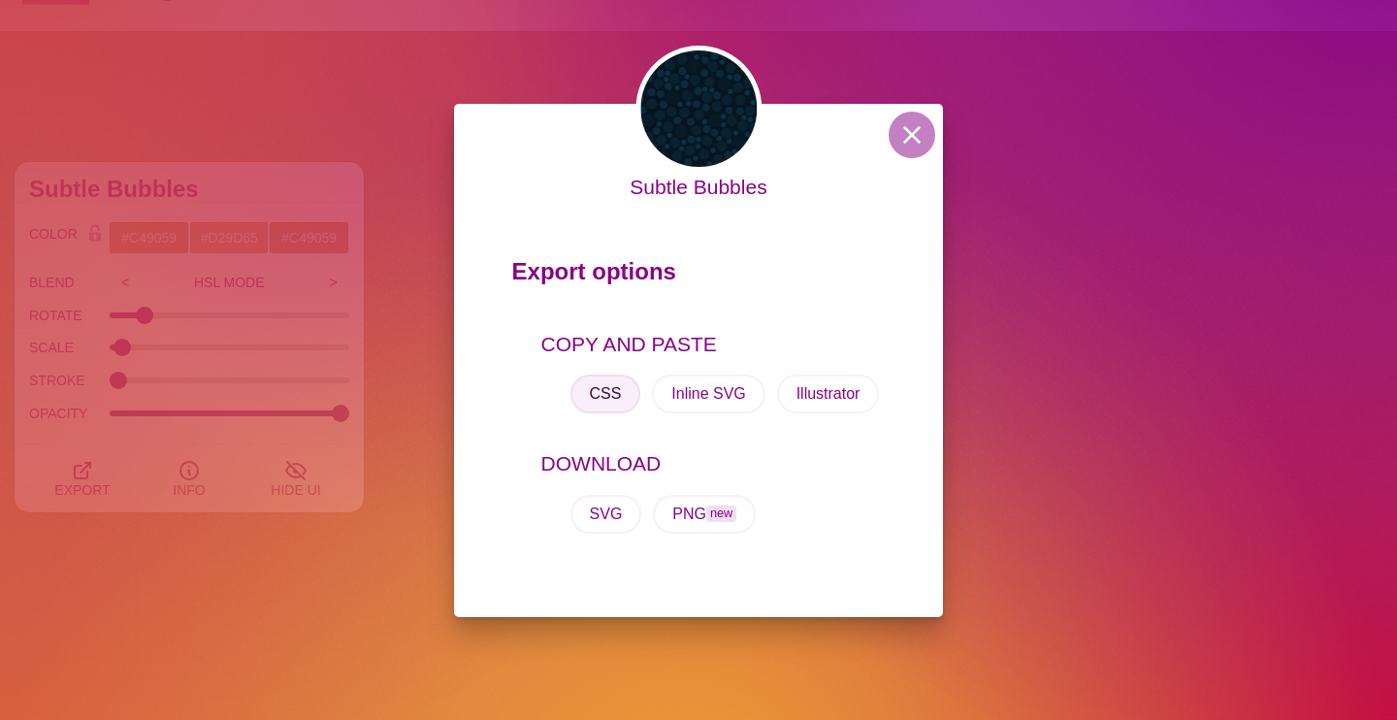
click at [612, 390] on button "CSS" at bounding box center [605, 393] width 71 height 39
